Goal: Check status: Check status

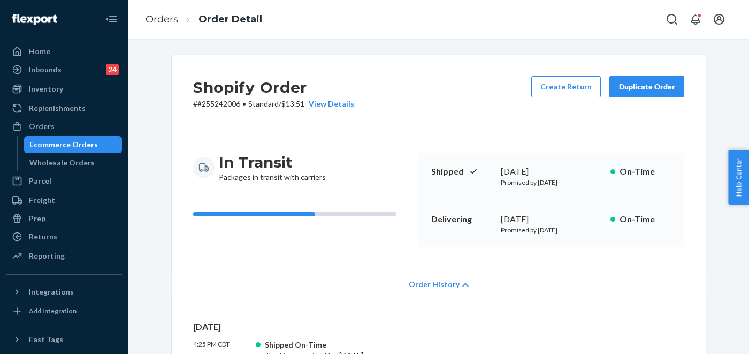
scroll to position [272, 0]
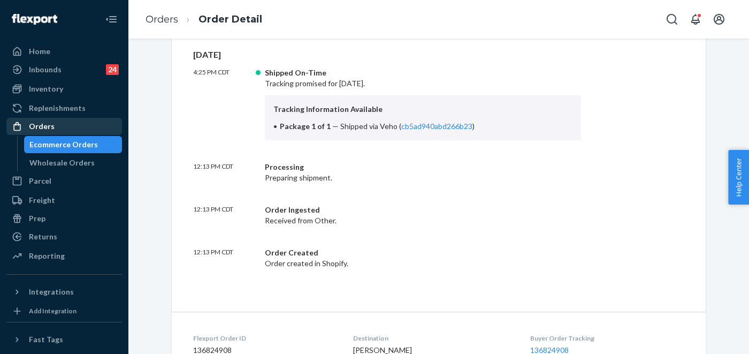
click at [40, 124] on div "Orders" at bounding box center [42, 126] width 26 height 11
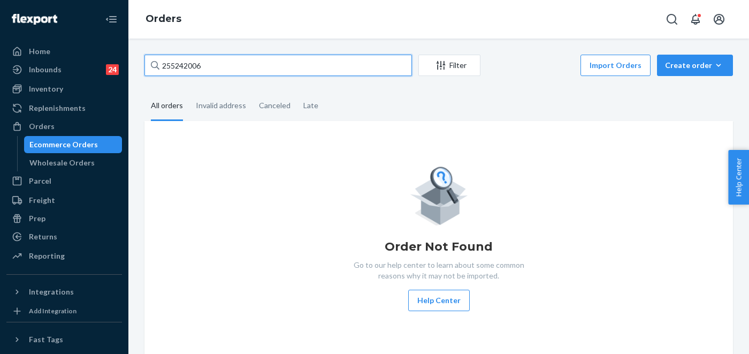
click at [225, 63] on input "255242006" at bounding box center [278, 65] width 268 height 21
paste input "155099"
type input "255155099"
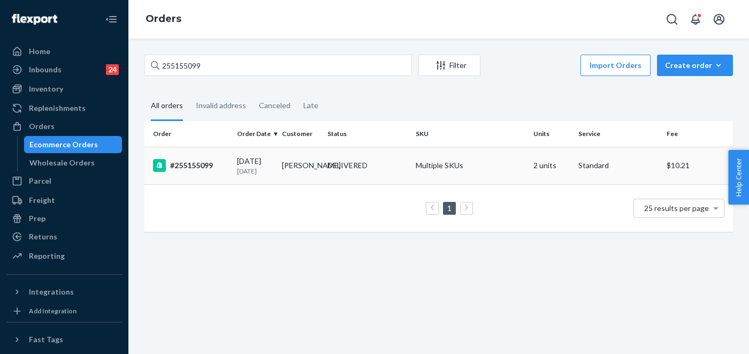
click at [229, 173] on td "#255155099" at bounding box center [188, 165] width 88 height 37
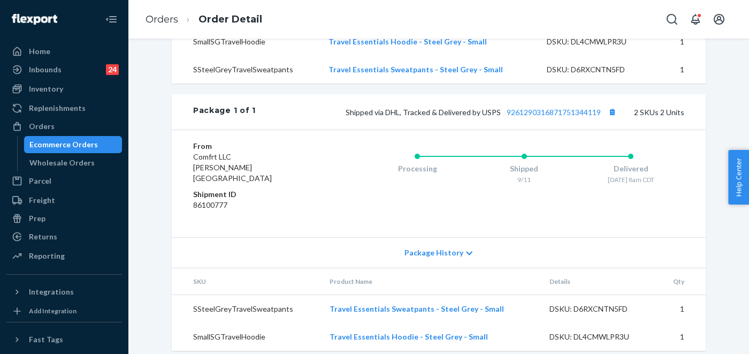
scroll to position [395, 0]
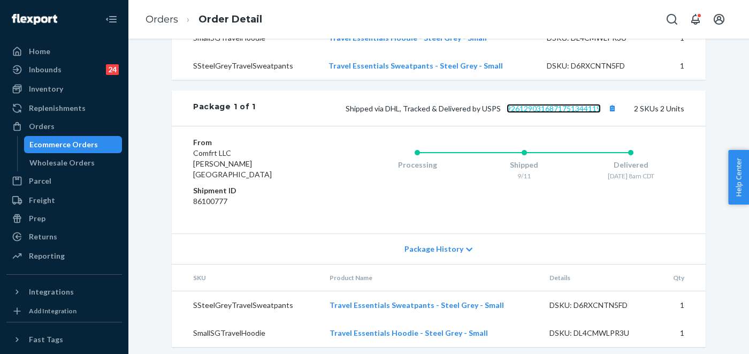
click at [562, 113] on link "9261290316871751344119" at bounding box center [554, 108] width 94 height 9
